Goal: Task Accomplishment & Management: Manage account settings

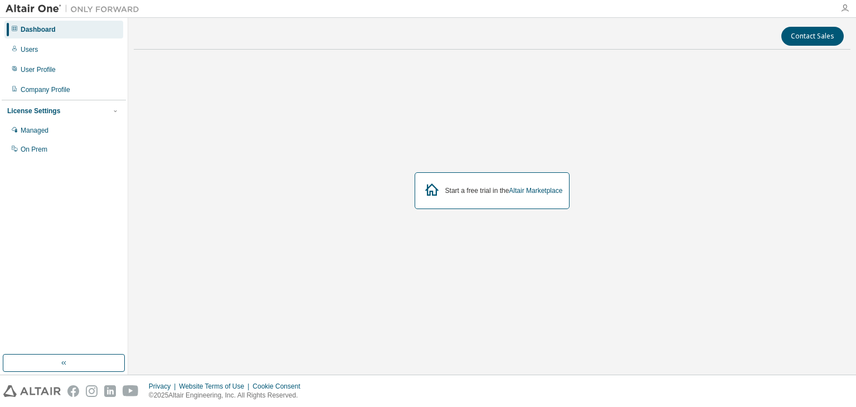
click at [842, 8] on icon "button" at bounding box center [844, 8] width 9 height 9
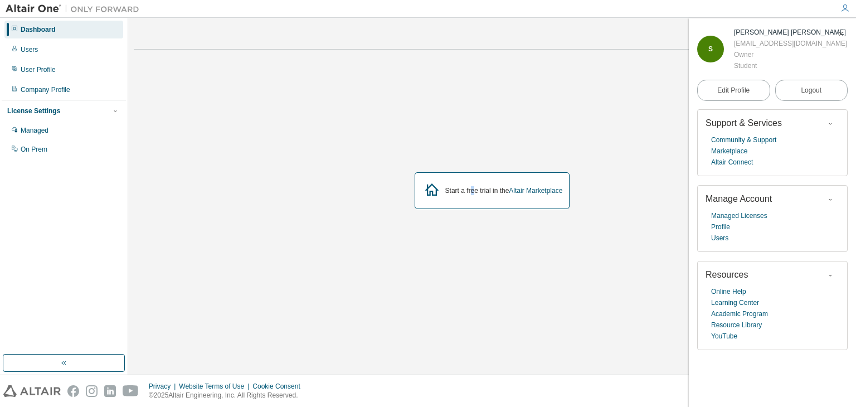
click at [470, 128] on div "Start a free trial in the Altair Marketplace" at bounding box center [492, 191] width 717 height 265
click at [36, 71] on div "User Profile" at bounding box center [38, 69] width 35 height 9
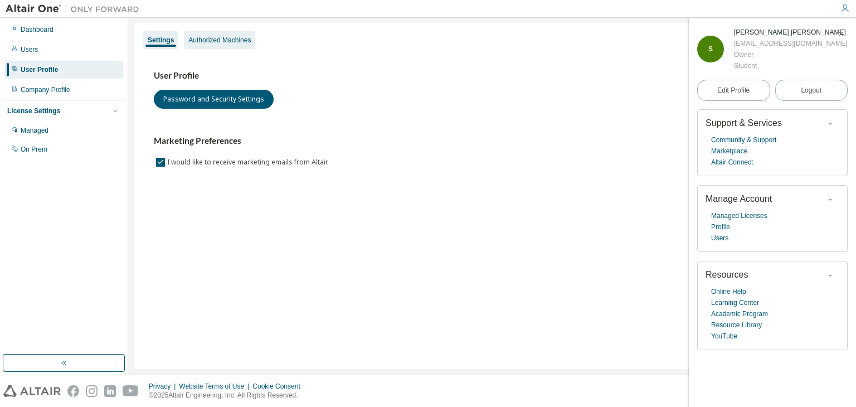
click at [206, 43] on div "Authorized Machines" at bounding box center [219, 40] width 62 height 9
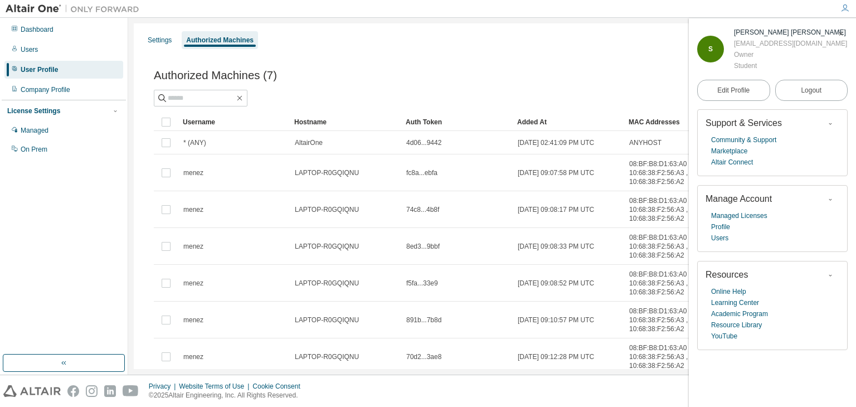
click at [503, 72] on div "Generate Auth Code" at bounding box center [661, 75] width 338 height 23
click at [845, 34] on span "button" at bounding box center [840, 34] width 11 height 18
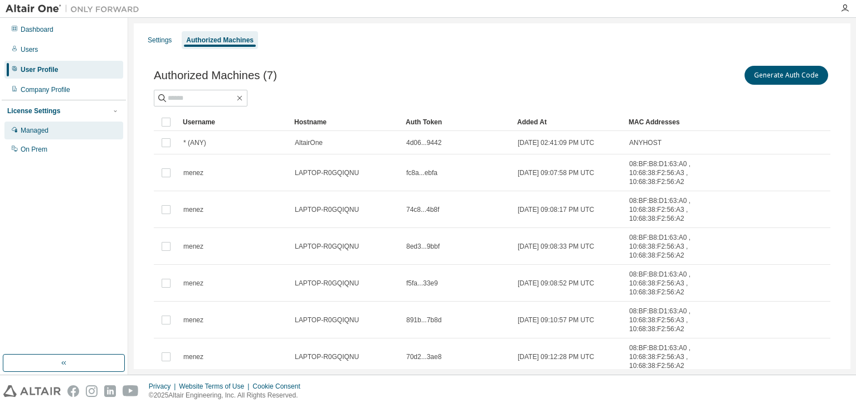
click at [32, 127] on div "Managed" at bounding box center [35, 130] width 28 height 9
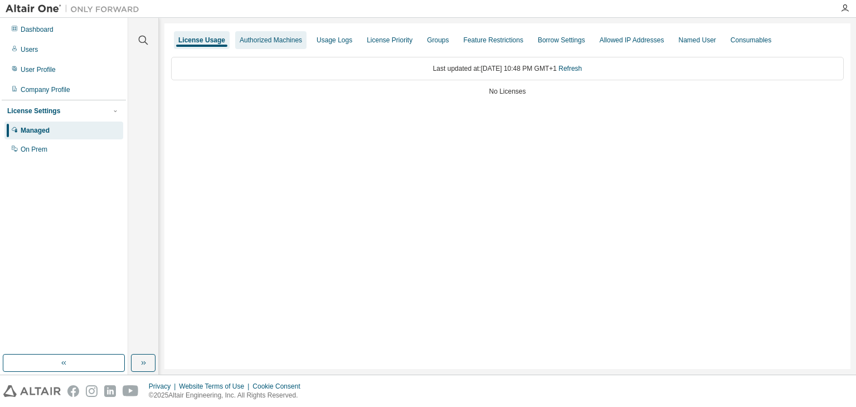
click at [274, 42] on div "Authorized Machines" at bounding box center [271, 40] width 62 height 9
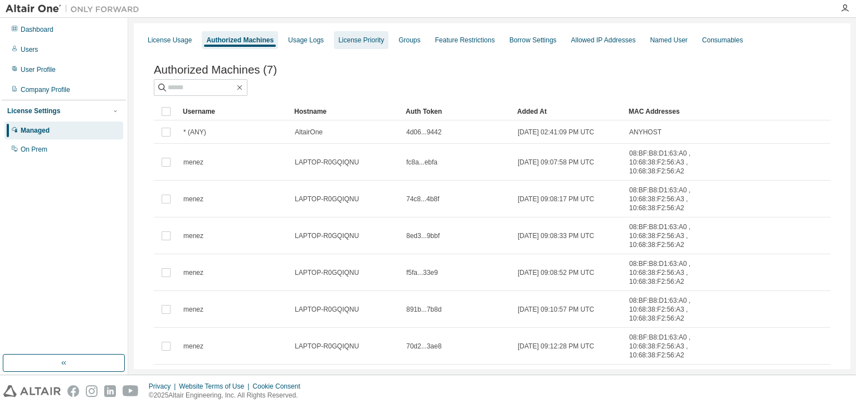
click at [338, 41] on div "License Priority" at bounding box center [361, 40] width 46 height 9
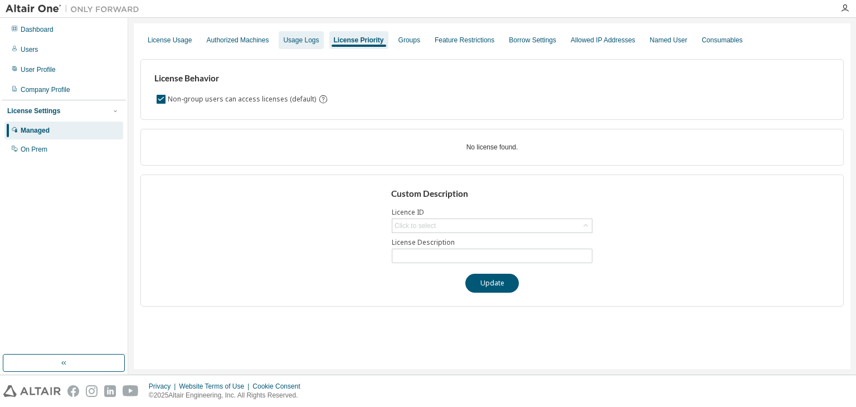
click at [308, 36] on div "Usage Logs" at bounding box center [301, 40] width 36 height 9
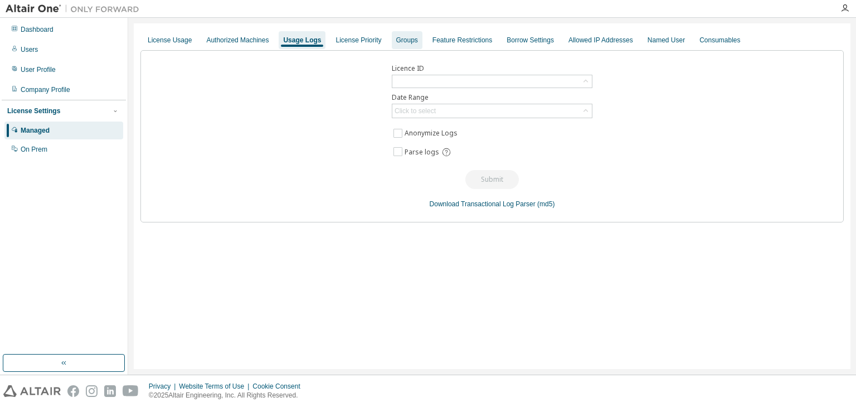
click at [399, 45] on div "Groups" at bounding box center [407, 40] width 31 height 18
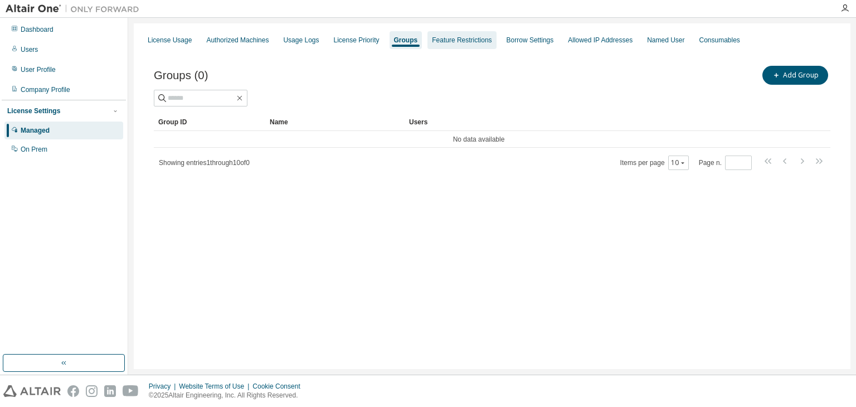
click at [450, 45] on div "Feature Restrictions" at bounding box center [461, 40] width 69 height 18
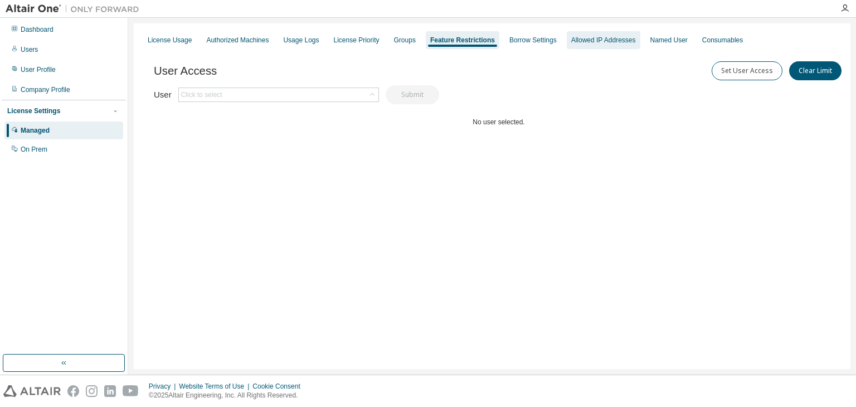
click at [601, 41] on div "Allowed IP Addresses" at bounding box center [603, 40] width 65 height 9
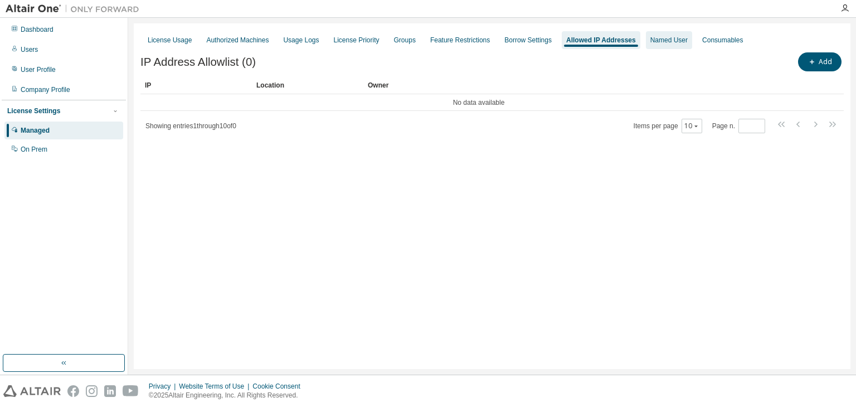
click at [658, 45] on div "Named User" at bounding box center [669, 40] width 46 height 18
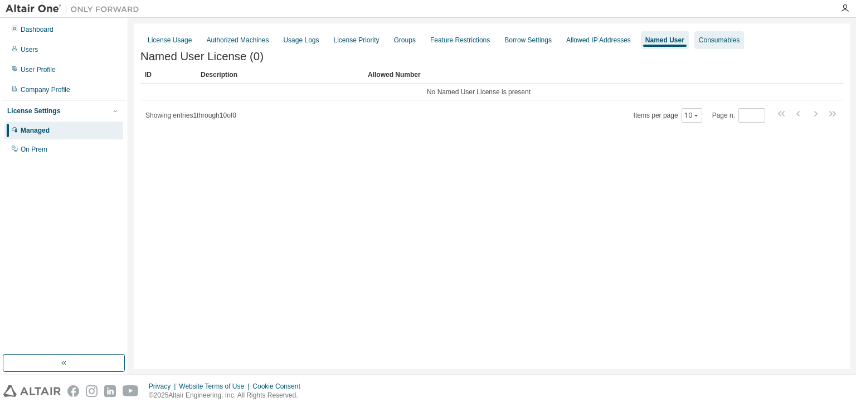
click at [712, 41] on div "Consumables" at bounding box center [719, 40] width 41 height 9
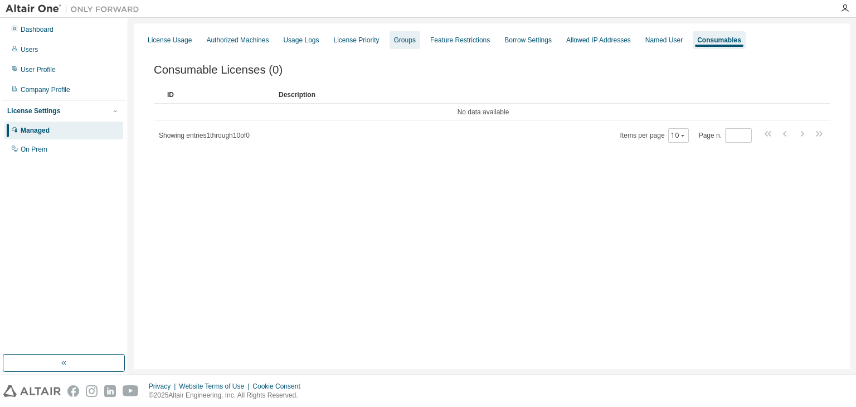
click at [394, 33] on div "Groups" at bounding box center [405, 40] width 31 height 18
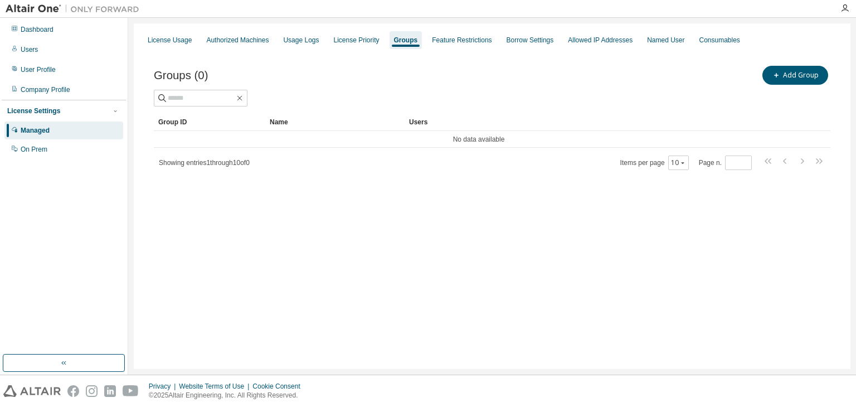
click at [321, 35] on div "License Usage Authorized Machines Usage Logs License Priority Groups Feature Re…" at bounding box center [491, 40] width 703 height 20
click at [59, 26] on div "Dashboard" at bounding box center [63, 30] width 119 height 18
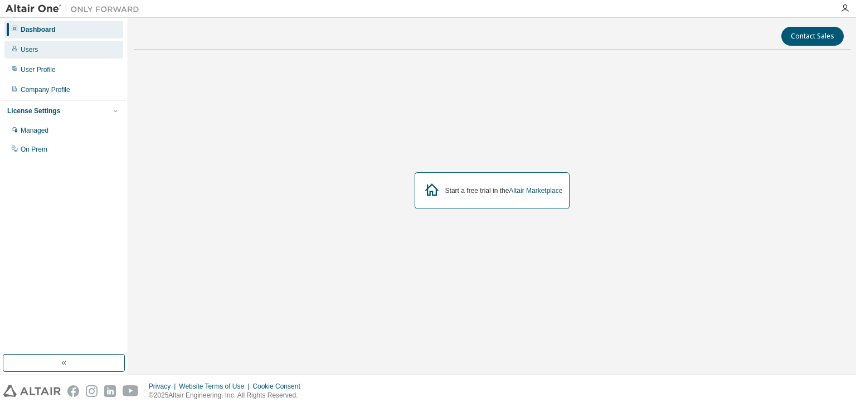
click at [29, 48] on div "Users" at bounding box center [29, 49] width 17 height 9
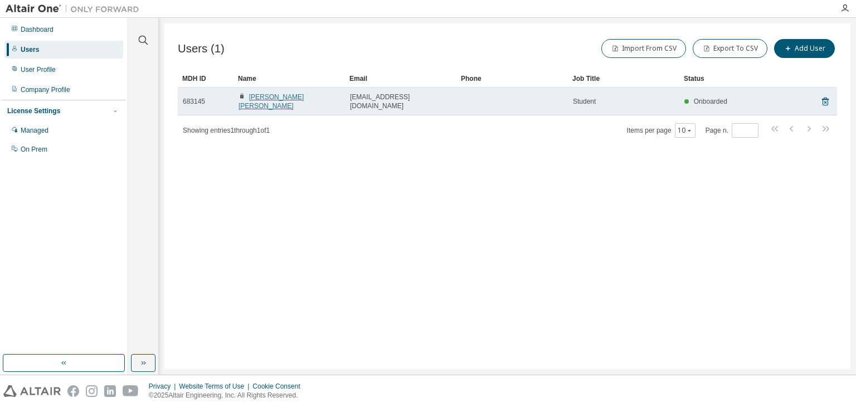
click at [304, 94] on link "[PERSON_NAME] [PERSON_NAME]" at bounding box center [271, 101] width 65 height 17
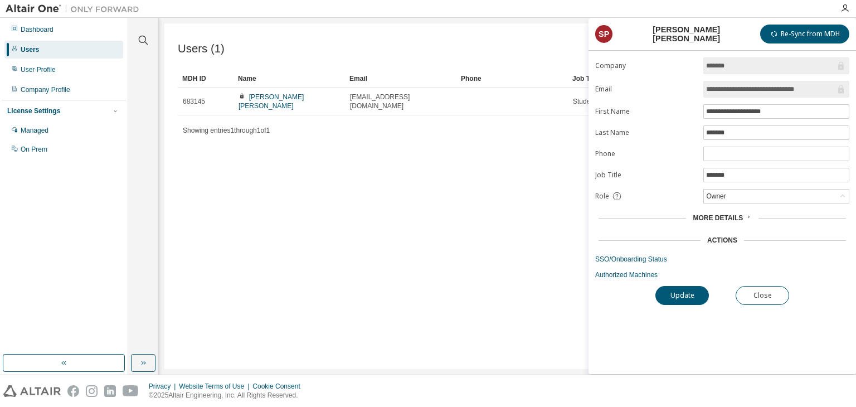
click at [532, 158] on div "Users (1) Import From CSV Export To CSV Add User Clear Load Save Save As Field …" at bounding box center [507, 196] width 686 height 346
click at [757, 295] on button "Close" at bounding box center [763, 295] width 54 height 19
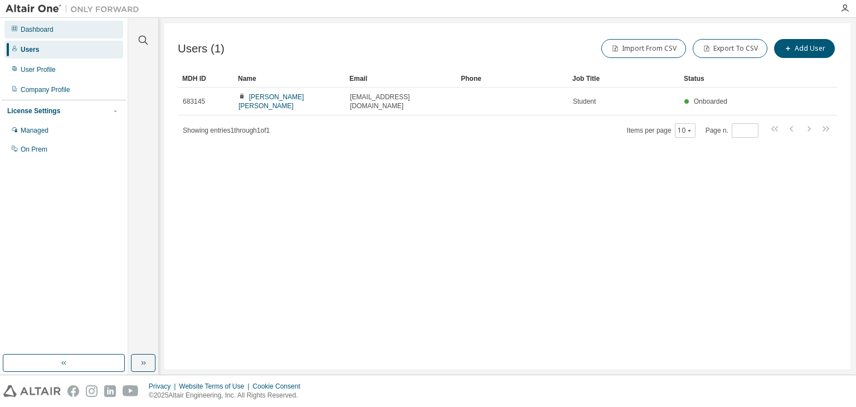
click at [47, 28] on div "Dashboard" at bounding box center [37, 29] width 33 height 9
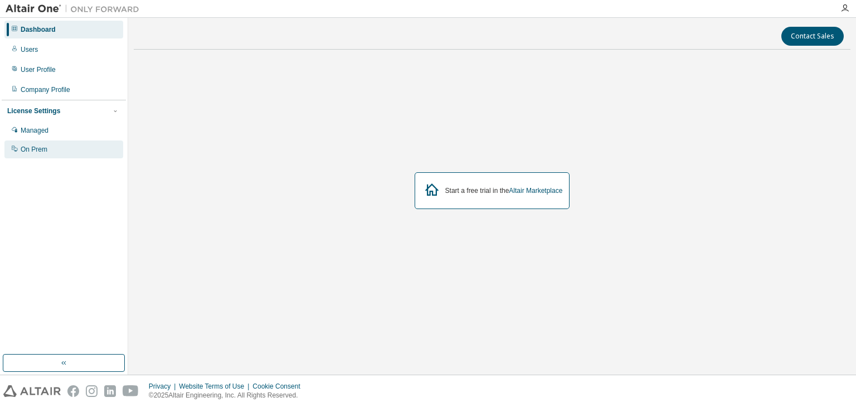
click at [36, 150] on div "On Prem" at bounding box center [34, 149] width 27 height 9
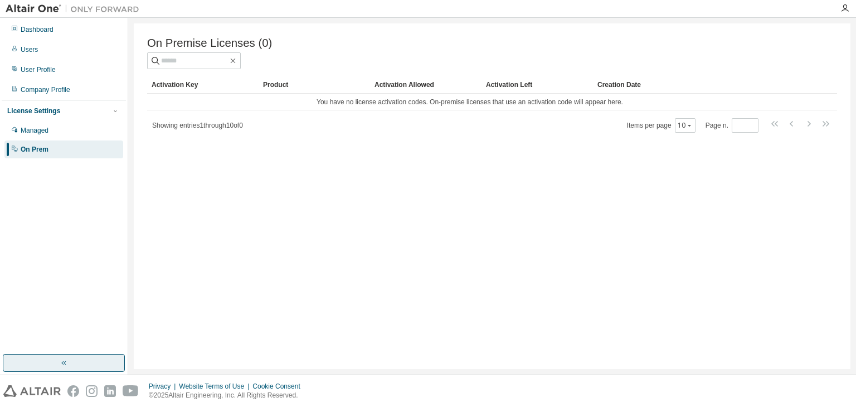
click at [59, 359] on button "button" at bounding box center [64, 363] width 122 height 18
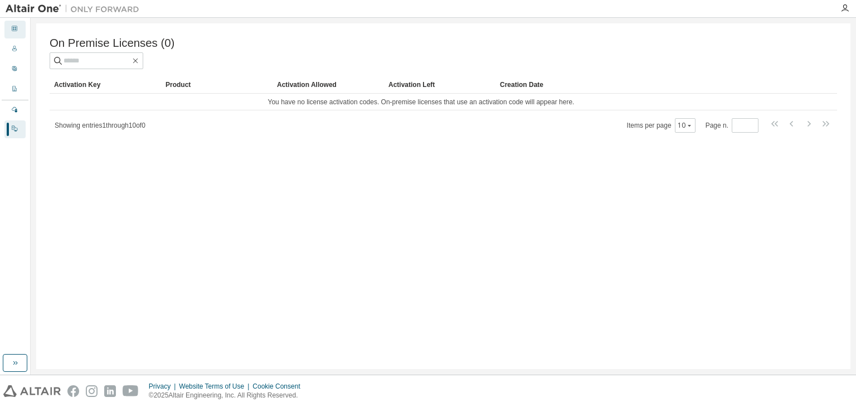
click at [18, 23] on div "Dashboard" at bounding box center [14, 30] width 21 height 18
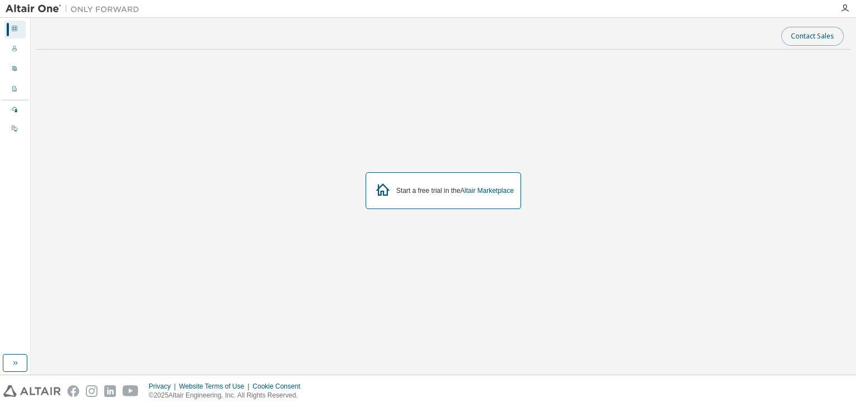
click at [828, 31] on button "Contact Sales" at bounding box center [812, 36] width 62 height 19
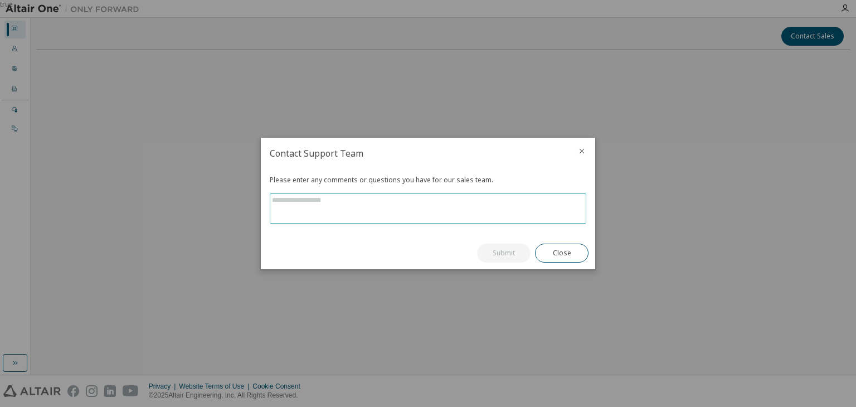
click at [408, 211] on textarea at bounding box center [427, 208] width 315 height 29
click at [566, 257] on button "Close" at bounding box center [562, 253] width 54 height 19
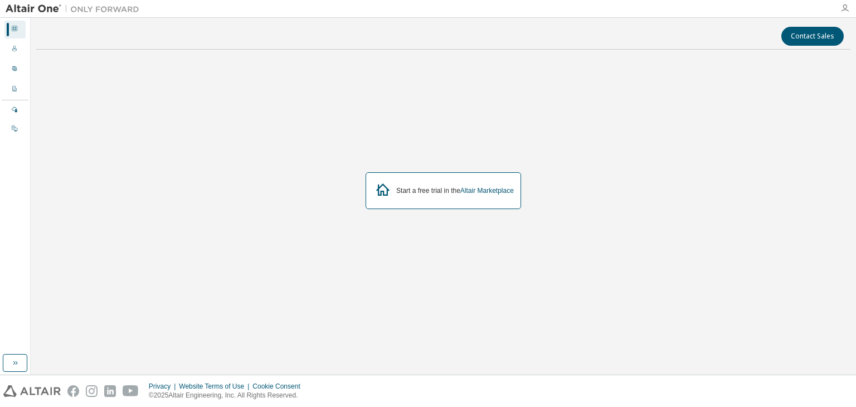
click at [847, 7] on icon "button" at bounding box center [844, 8] width 9 height 9
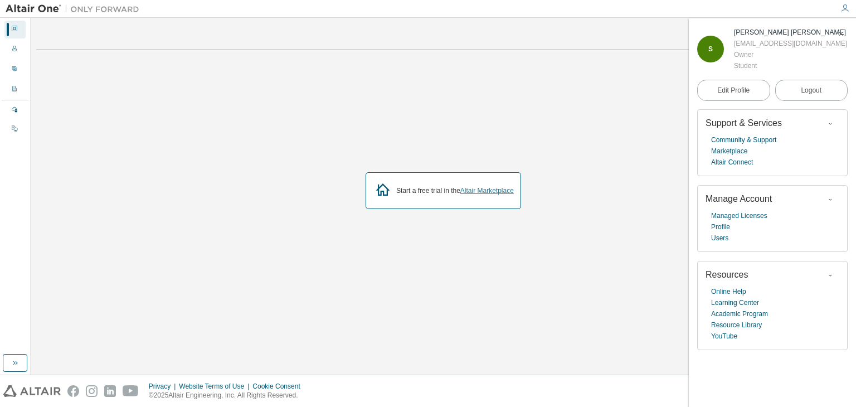
click at [470, 187] on link "Altair Marketplace" at bounding box center [487, 191] width 54 height 8
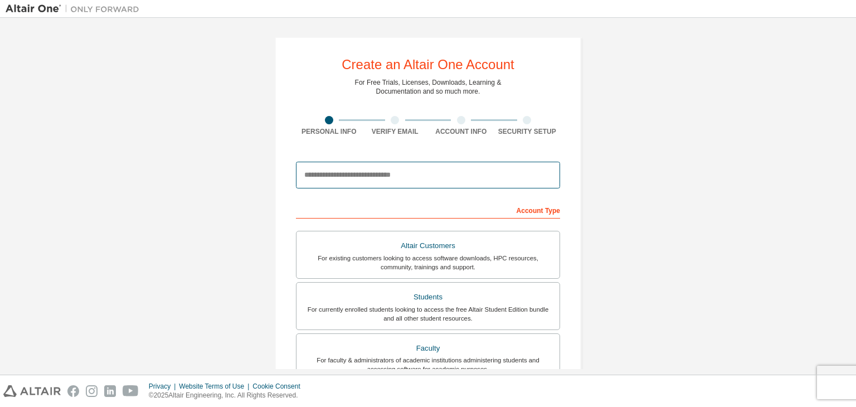
click at [431, 183] on input "email" at bounding box center [428, 175] width 264 height 27
type input "**********"
type input "*******"
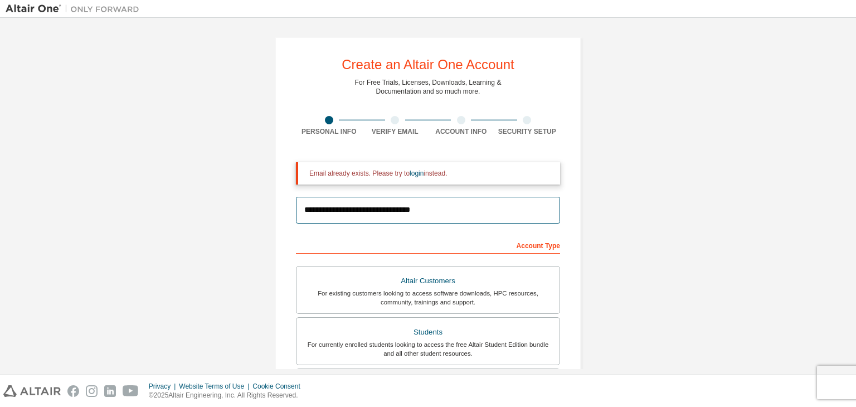
click at [410, 208] on input "**********" at bounding box center [428, 210] width 264 height 27
type input "**********"
drag, startPoint x: 449, startPoint y: 208, endPoint x: 18, endPoint y: 149, distance: 435.3
click at [18, 149] on div "**********" at bounding box center [428, 336] width 845 height 626
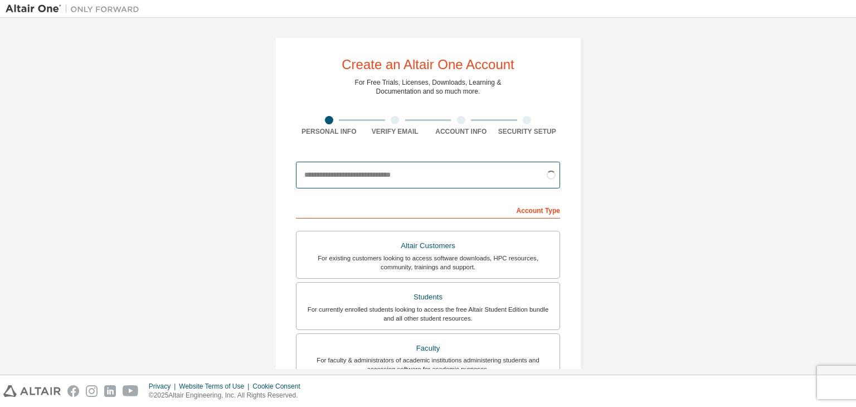
click at [356, 177] on input "email" at bounding box center [428, 175] width 264 height 27
type input "**********"
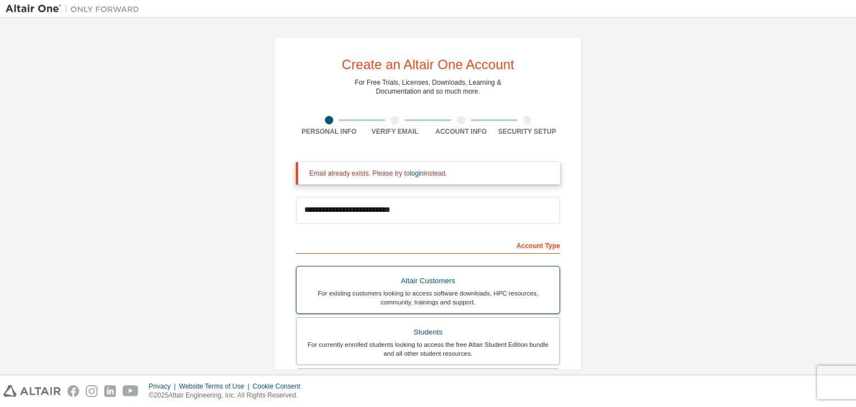
click at [401, 285] on div "Altair Customers" at bounding box center [428, 281] width 250 height 16
click at [380, 313] on label "Altair Customers For existing customers looking to access software downloads, H…" at bounding box center [428, 290] width 264 height 48
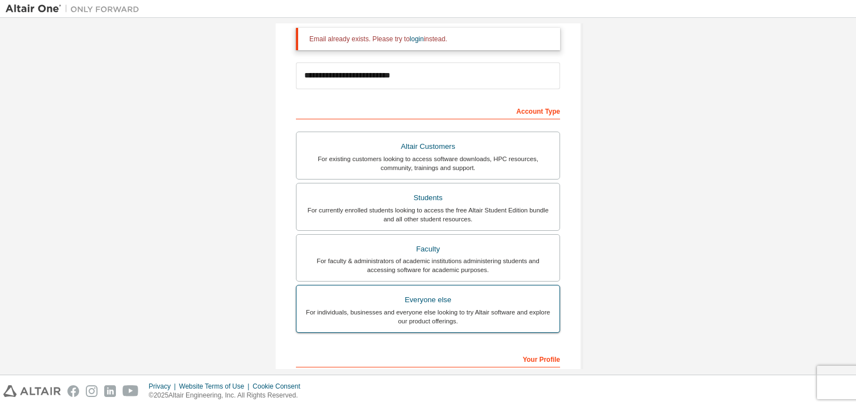
scroll to position [167, 0]
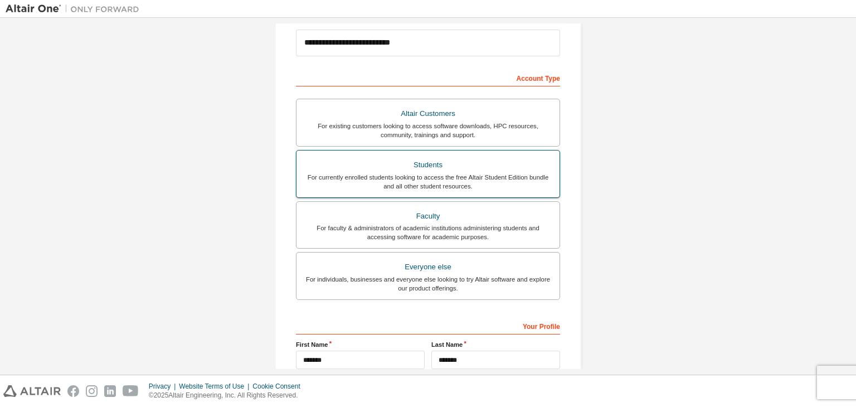
click at [440, 170] on div "Students" at bounding box center [428, 165] width 250 height 16
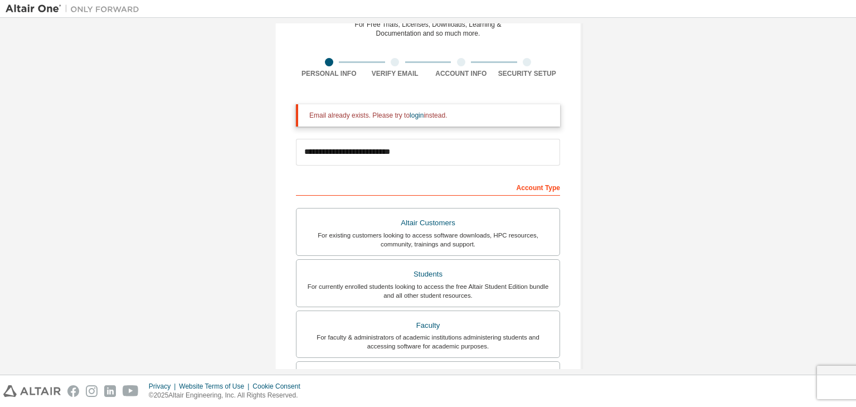
scroll to position [0, 0]
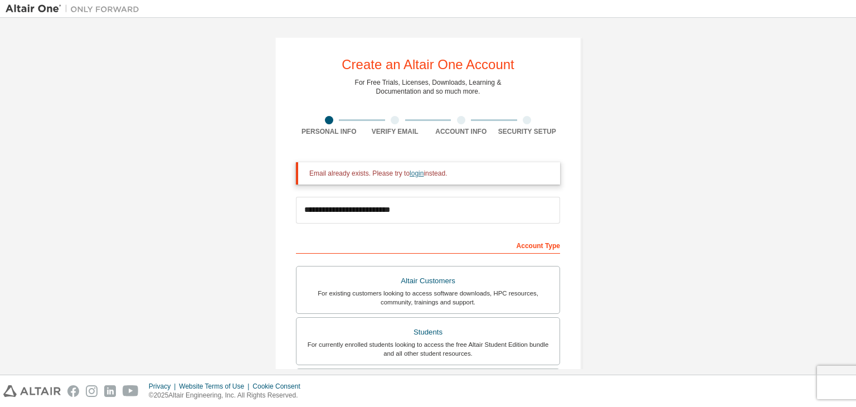
click at [413, 173] on link "login" at bounding box center [417, 173] width 14 height 8
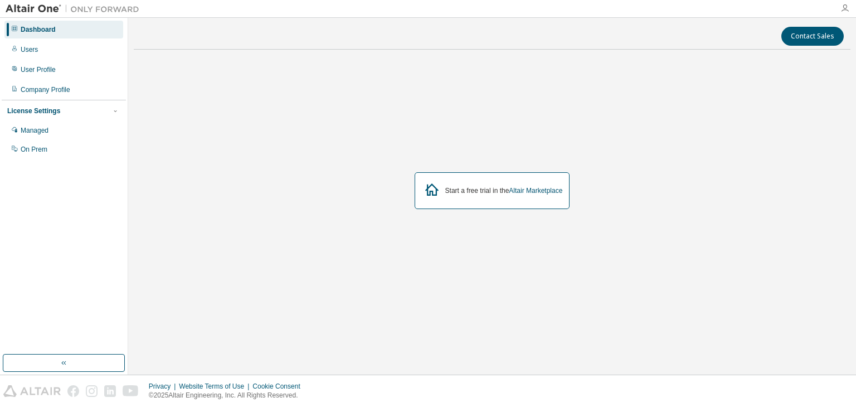
click at [846, 10] on icon "button" at bounding box center [844, 8] width 9 height 9
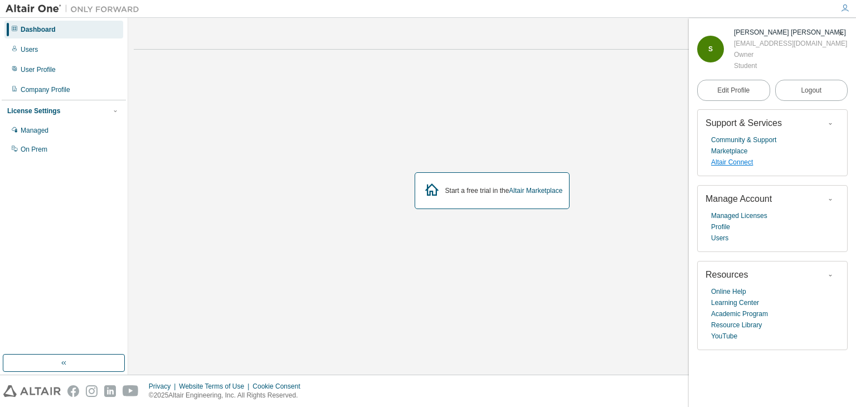
click at [726, 163] on link "Altair Connect" at bounding box center [732, 162] width 42 height 11
click at [726, 217] on link "Managed Licenses" at bounding box center [739, 215] width 56 height 11
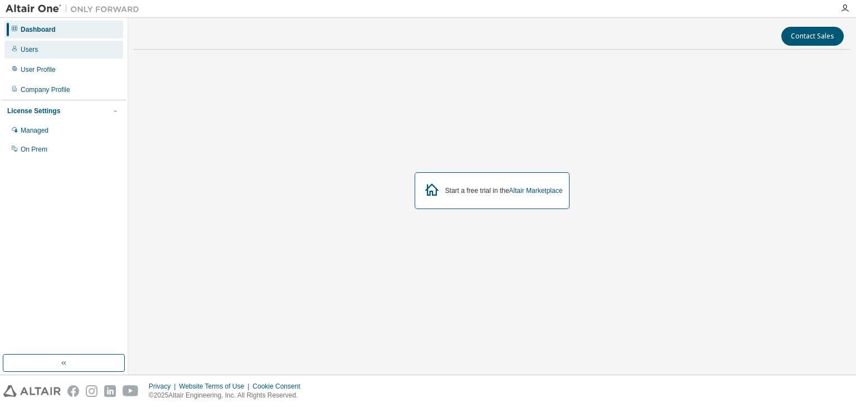
click at [47, 55] on div "Users" at bounding box center [63, 50] width 119 height 18
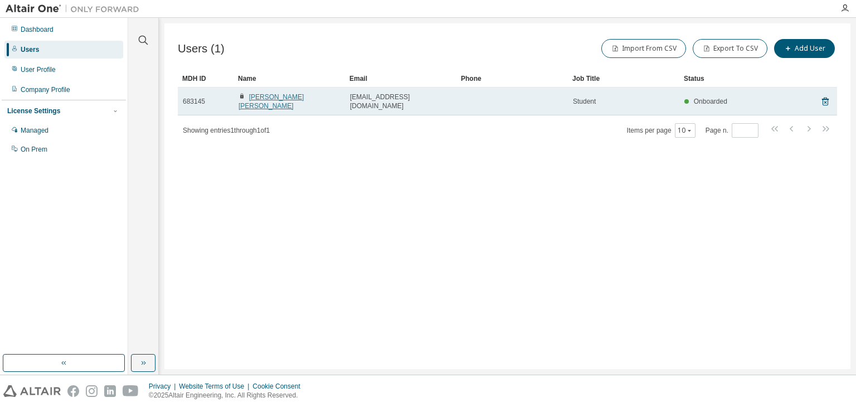
click at [272, 99] on link "[PERSON_NAME] [PERSON_NAME]" at bounding box center [271, 101] width 65 height 17
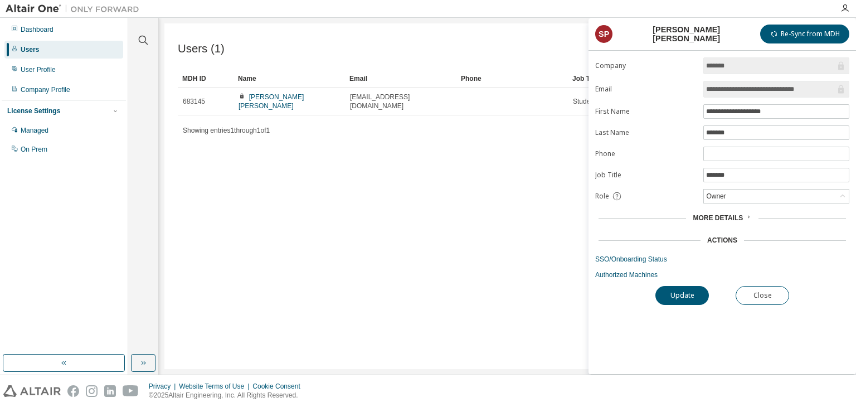
click at [486, 208] on div "Users (1) Import From CSV Export To CSV Add User Clear Load Save Save As Field …" at bounding box center [507, 196] width 686 height 346
click at [771, 289] on button "Close" at bounding box center [763, 295] width 54 height 19
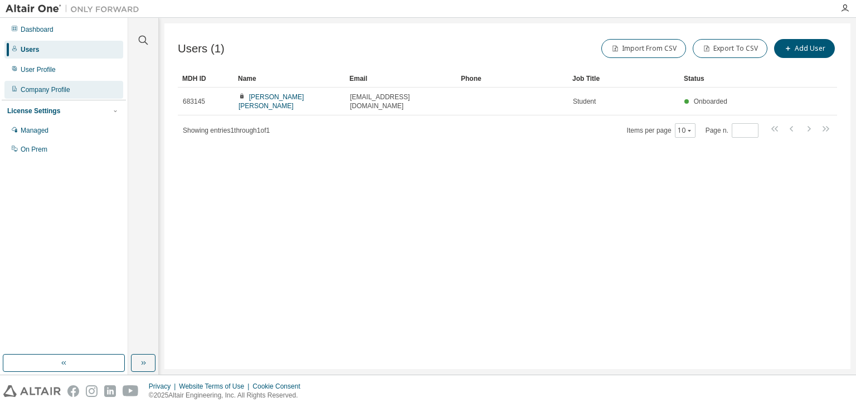
click at [67, 94] on div "Company Profile" at bounding box center [63, 90] width 119 height 18
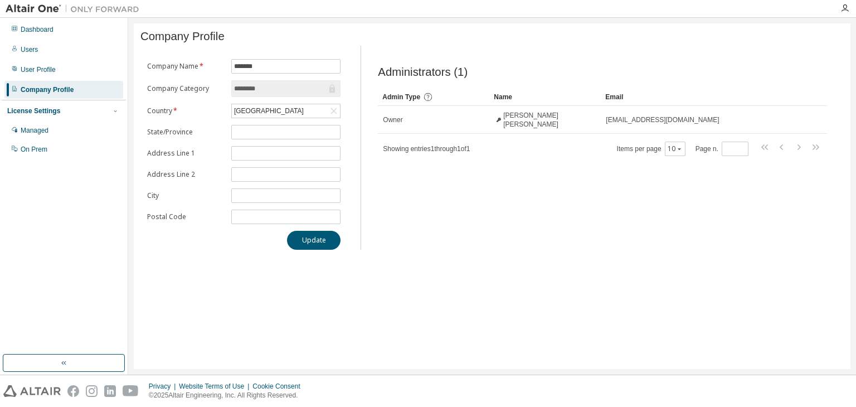
click at [60, 104] on div "License Settings Managed On Prem" at bounding box center [64, 130] width 124 height 60
click at [37, 108] on div "License Settings" at bounding box center [33, 110] width 53 height 9
click at [37, 114] on div "License Settings" at bounding box center [33, 110] width 53 height 9
click at [32, 132] on div "Managed" at bounding box center [35, 130] width 28 height 9
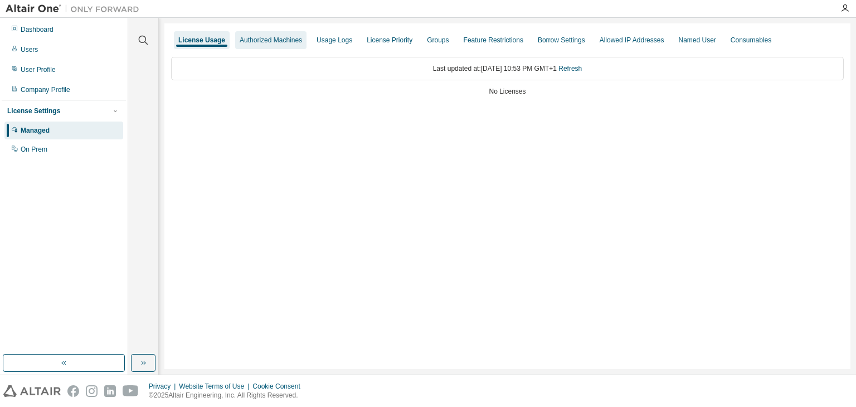
click at [268, 43] on div "Authorized Machines" at bounding box center [271, 40] width 62 height 9
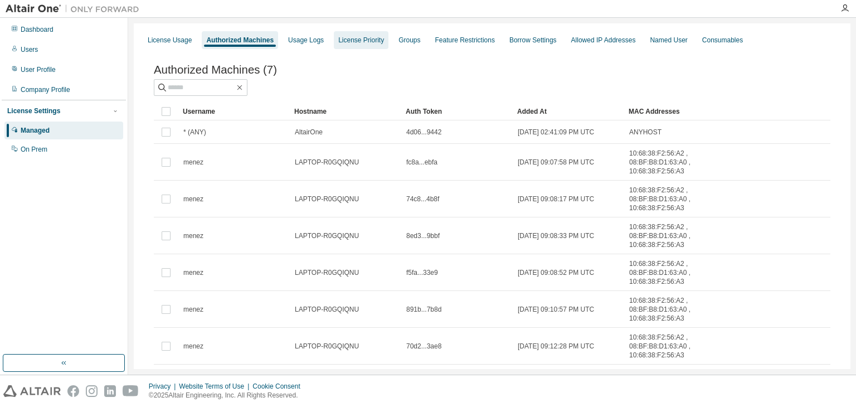
click at [353, 37] on div "License Priority" at bounding box center [361, 40] width 46 height 9
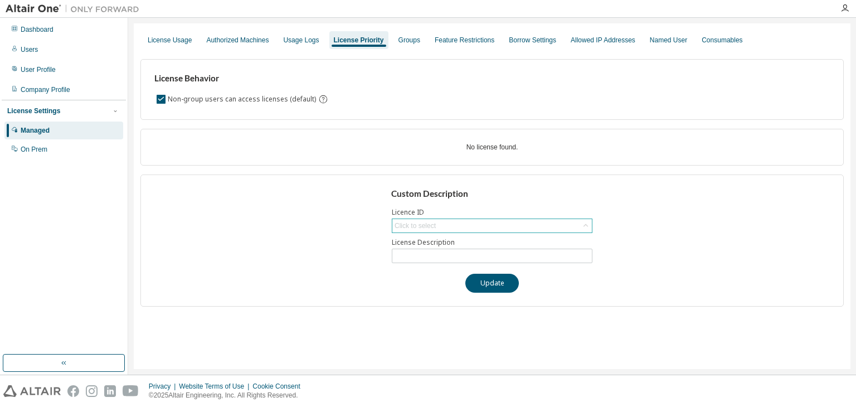
click at [440, 219] on div "Click to select" at bounding box center [492, 225] width 200 height 13
click at [125, 210] on div "Dashboard Users User Profile Company Profile License Settings Managed On Prem" at bounding box center [64, 186] width 124 height 333
click at [404, 43] on div "Groups" at bounding box center [409, 40] width 22 height 9
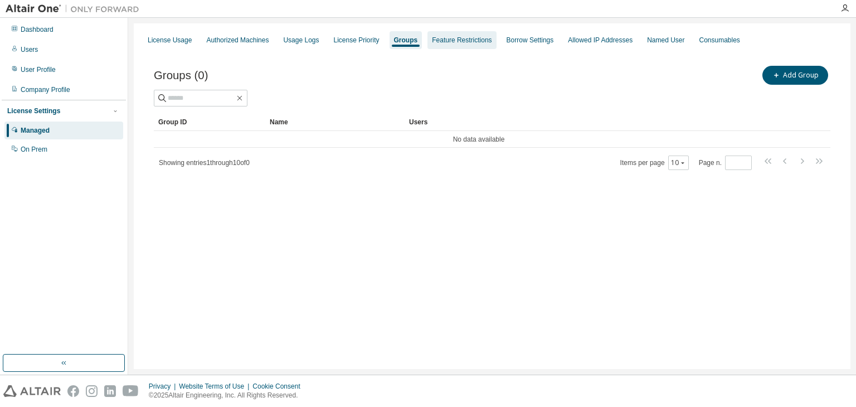
click at [459, 38] on div "Feature Restrictions" at bounding box center [462, 40] width 60 height 9
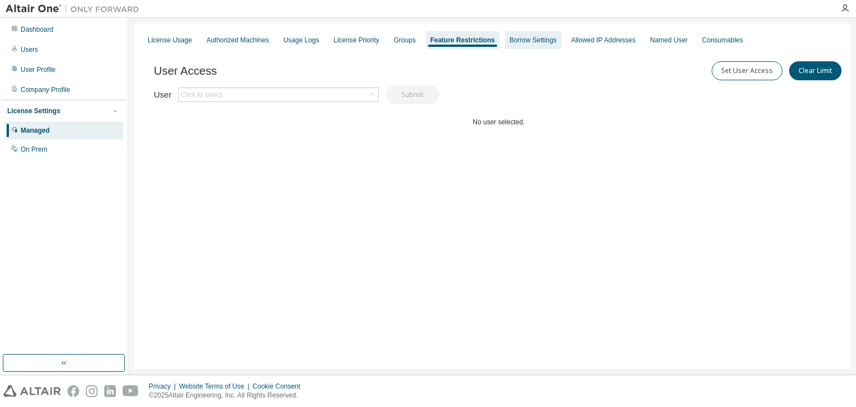
click at [546, 42] on div "Borrow Settings" at bounding box center [532, 40] width 47 height 9
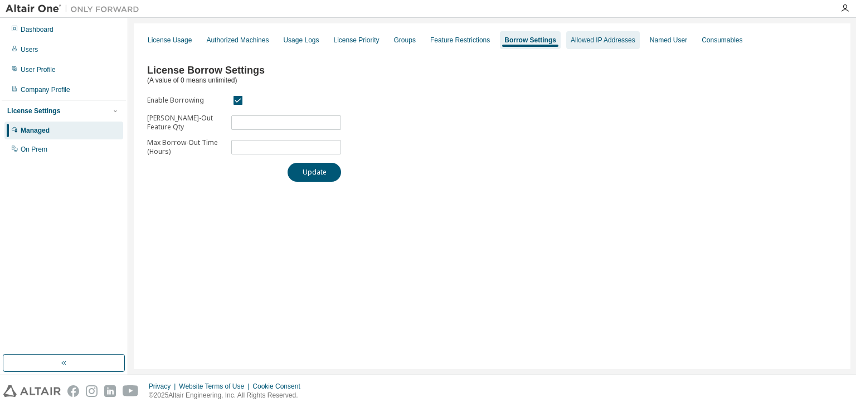
click at [628, 39] on div "Allowed IP Addresses" at bounding box center [603, 40] width 74 height 18
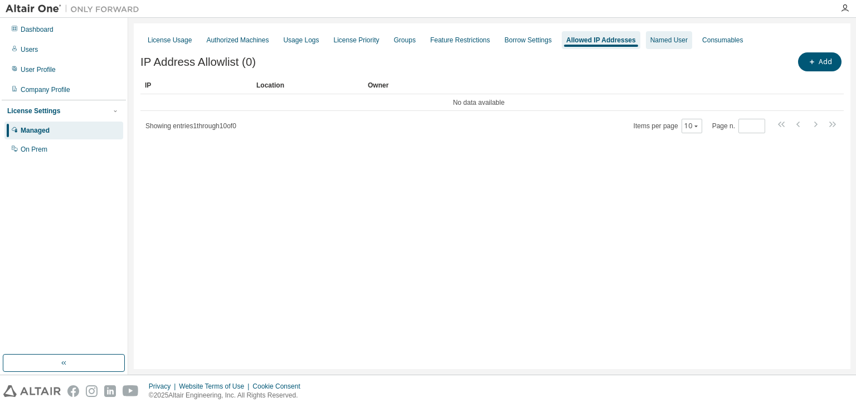
click at [655, 40] on div "Named User" at bounding box center [668, 40] width 37 height 9
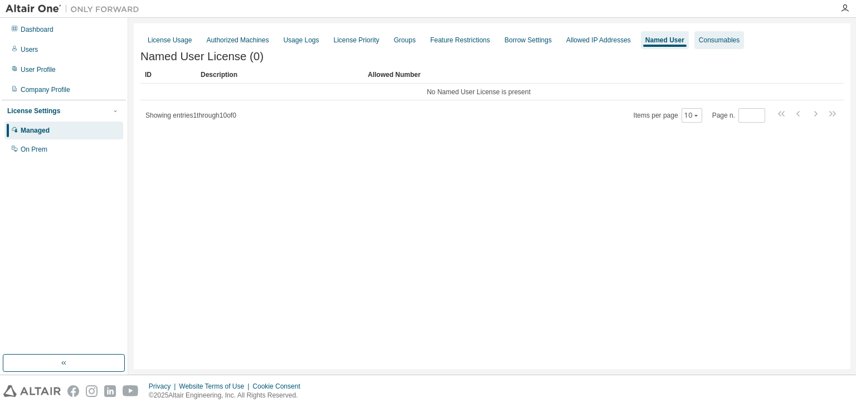
click at [708, 40] on div "Consumables" at bounding box center [719, 40] width 41 height 9
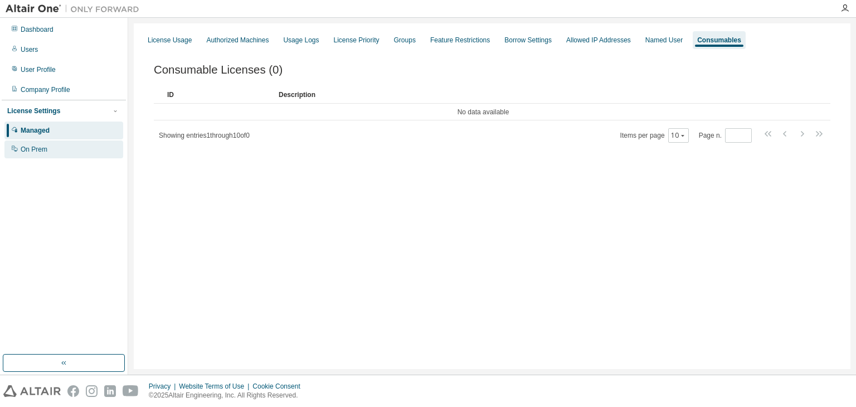
click at [36, 145] on div "On Prem" at bounding box center [34, 149] width 27 height 9
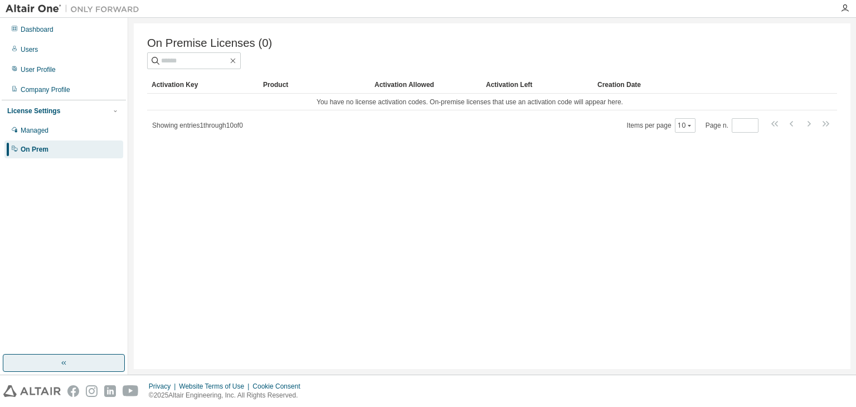
click at [48, 358] on button "button" at bounding box center [64, 363] width 122 height 18
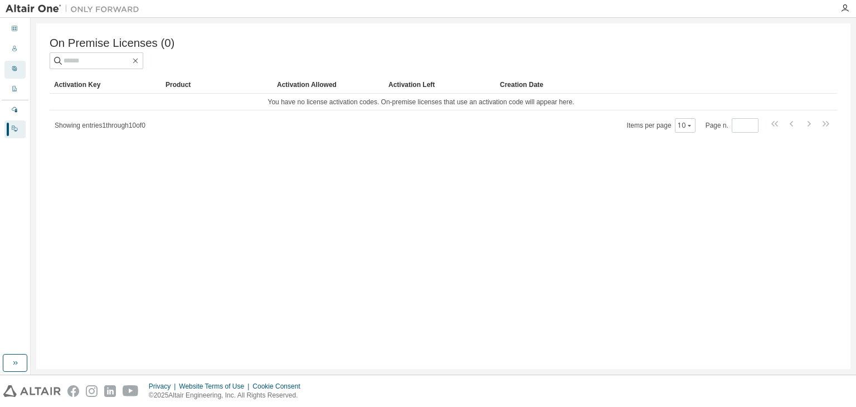
click at [11, 69] on icon at bounding box center [14, 68] width 7 height 7
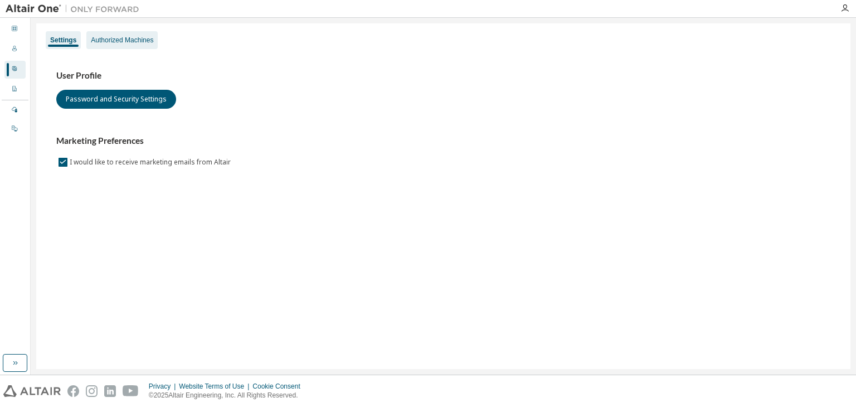
click at [146, 34] on div "Authorized Machines" at bounding box center [121, 40] width 71 height 18
